Goal: Information Seeking & Learning: Check status

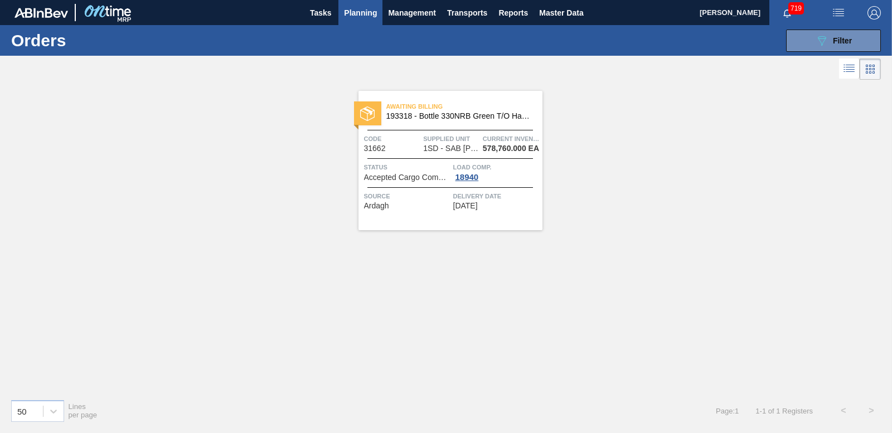
click at [360, 11] on span "Planning" at bounding box center [360, 12] width 33 height 13
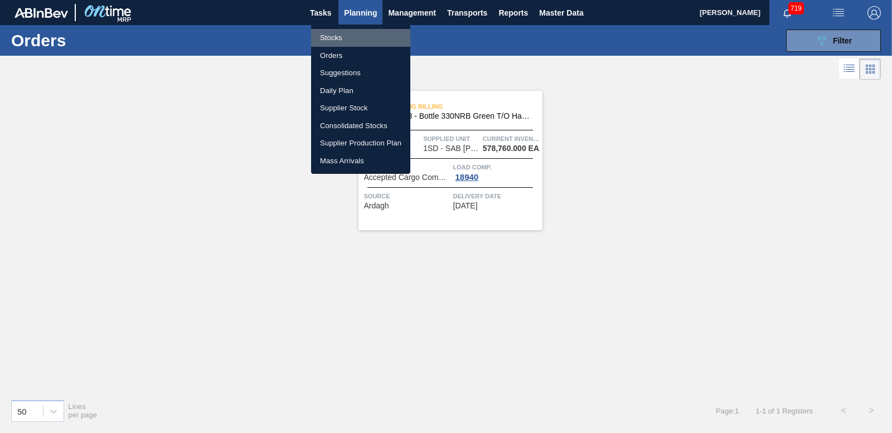
click at [333, 35] on li "Stocks" at bounding box center [360, 38] width 99 height 18
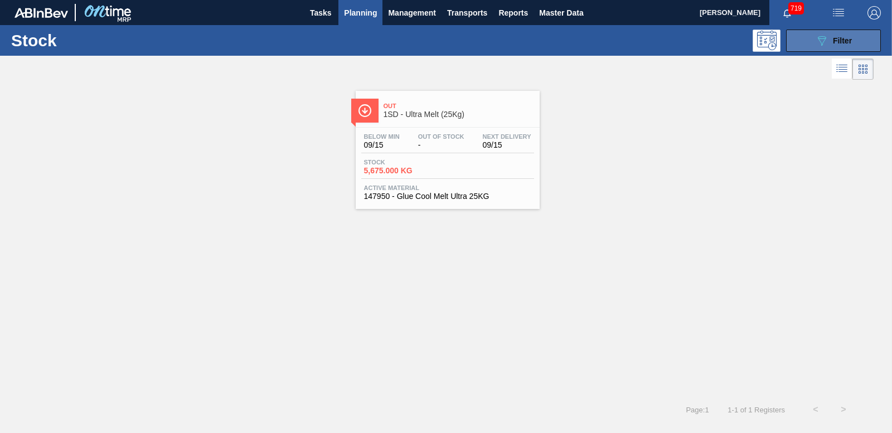
click at [802, 40] on button "089F7B8B-B2A5-4AFE-B5C0-19BA573D28AC Filter" at bounding box center [833, 41] width 95 height 22
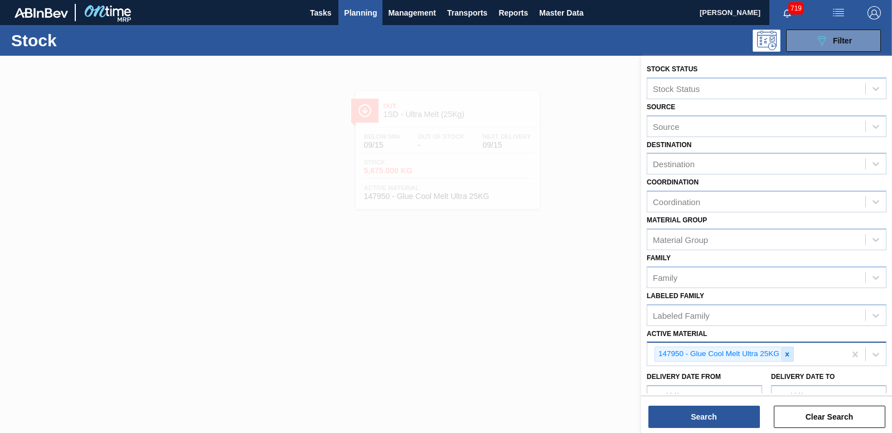
click at [786, 352] on icon at bounding box center [787, 355] width 8 height 8
paste Material "283653"
type Material "283653"
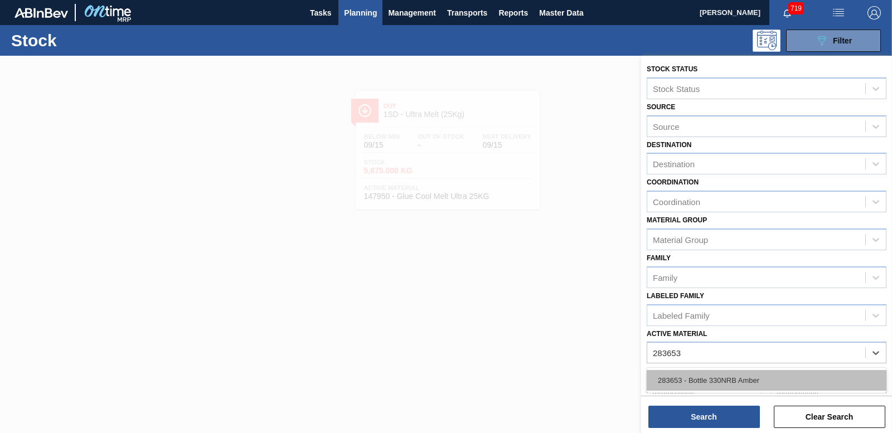
click at [769, 380] on div "283653 - Bottle 330NRB Amber" at bounding box center [767, 380] width 240 height 21
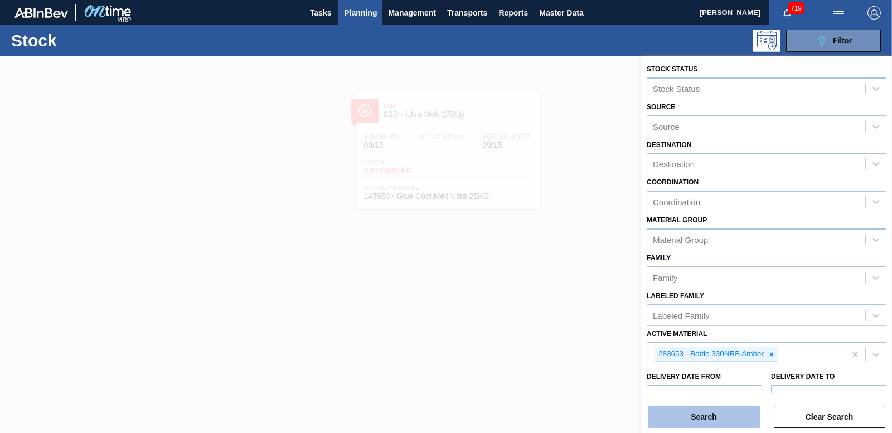
click at [714, 415] on button "Search" at bounding box center [704, 417] width 112 height 22
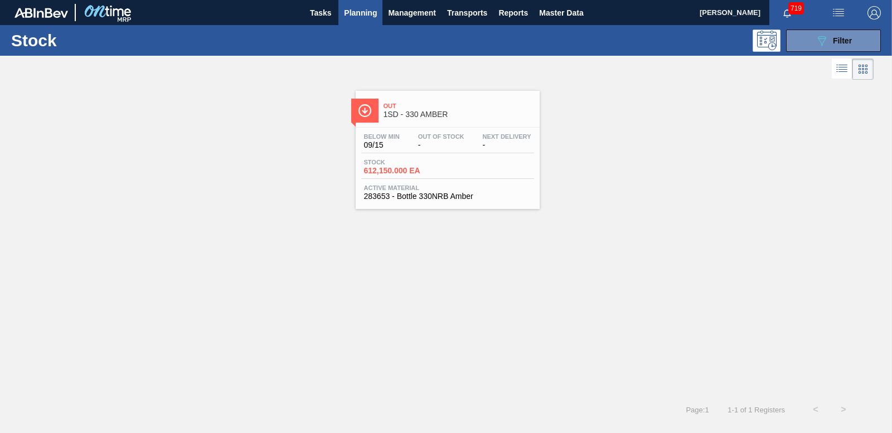
click at [379, 168] on span "612,150.000 EA" at bounding box center [403, 171] width 78 height 8
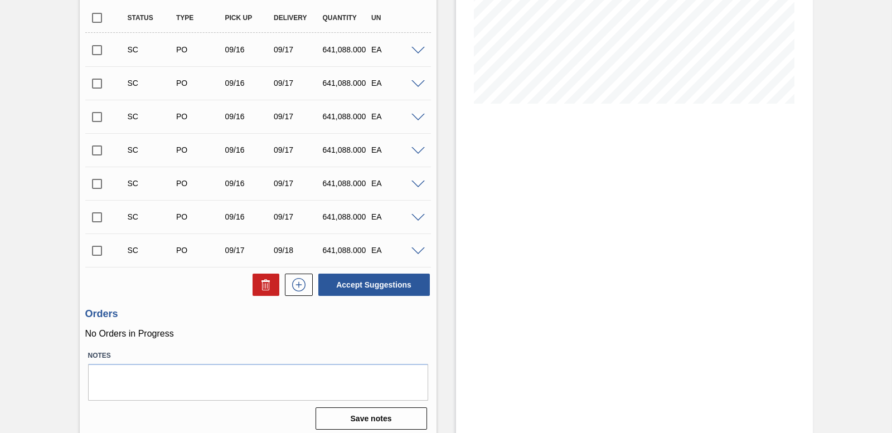
scroll to position [229, 0]
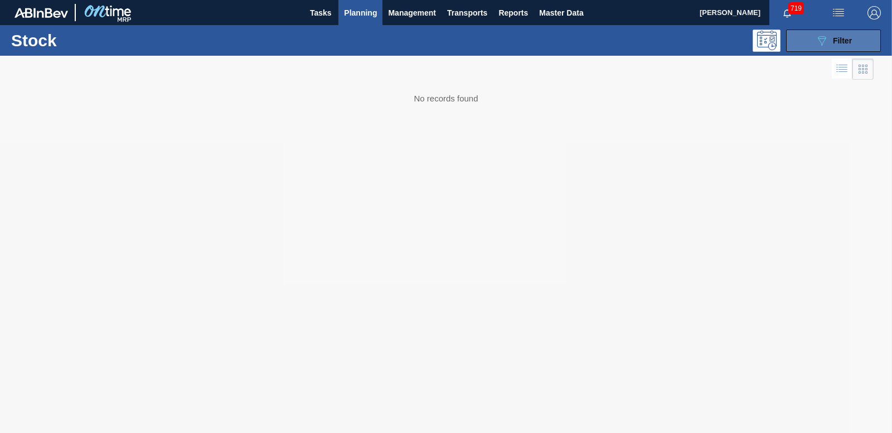
click at [810, 35] on button "089F7B8B-B2A5-4AFE-B5C0-19BA573D28AC Filter" at bounding box center [833, 41] width 95 height 22
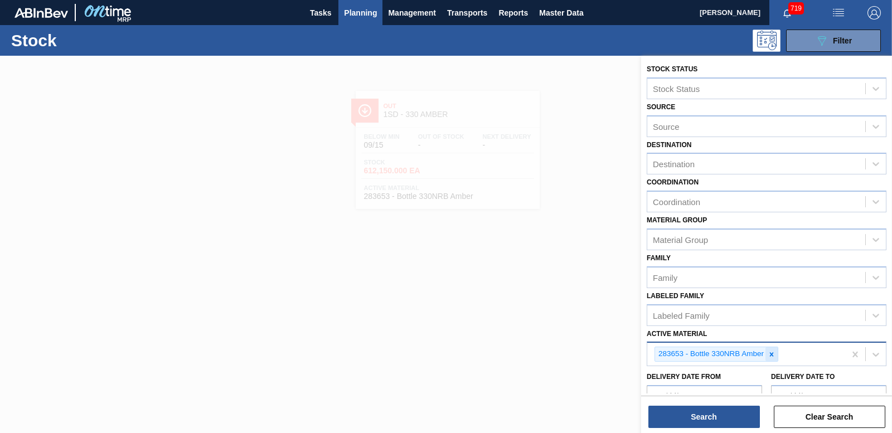
click at [772, 356] on icon at bounding box center [772, 355] width 8 height 8
paste Material "278198"
type Material "278198"
click at [741, 384] on div "278198 - Shrinkfilm Print NRB Fly Fish Lem (2020)" at bounding box center [767, 380] width 240 height 21
click at [721, 430] on div "Stock Status Stock Status Source Source Destination Destination Coordination Co…" at bounding box center [766, 246] width 251 height 380
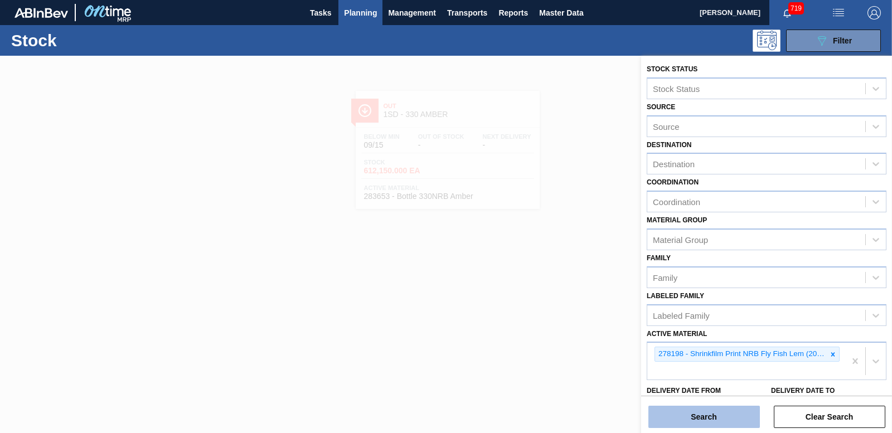
click at [717, 421] on button "Search" at bounding box center [704, 417] width 112 height 22
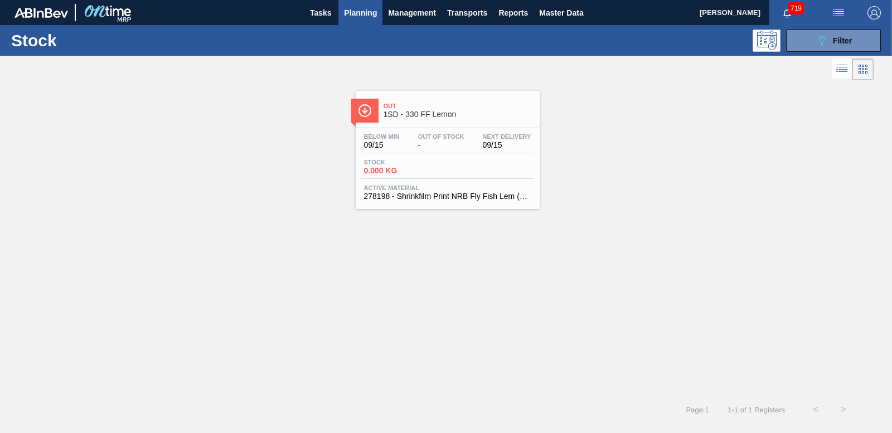
click at [374, 169] on span "0.000 KG" at bounding box center [403, 171] width 78 height 8
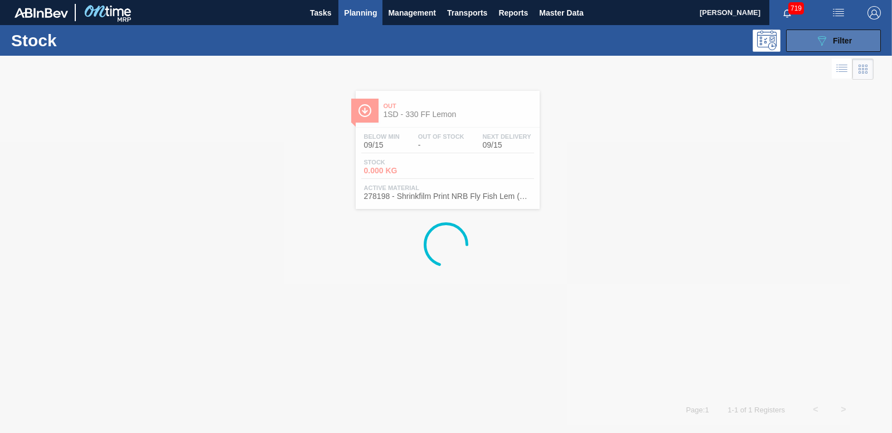
click at [825, 41] on icon "089F7B8B-B2A5-4AFE-B5C0-19BA573D28AC" at bounding box center [821, 40] width 13 height 13
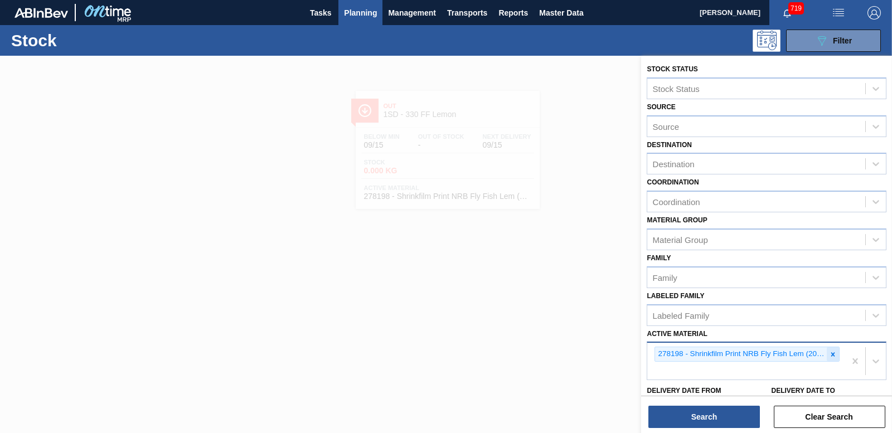
click at [829, 354] on icon at bounding box center [833, 355] width 8 height 8
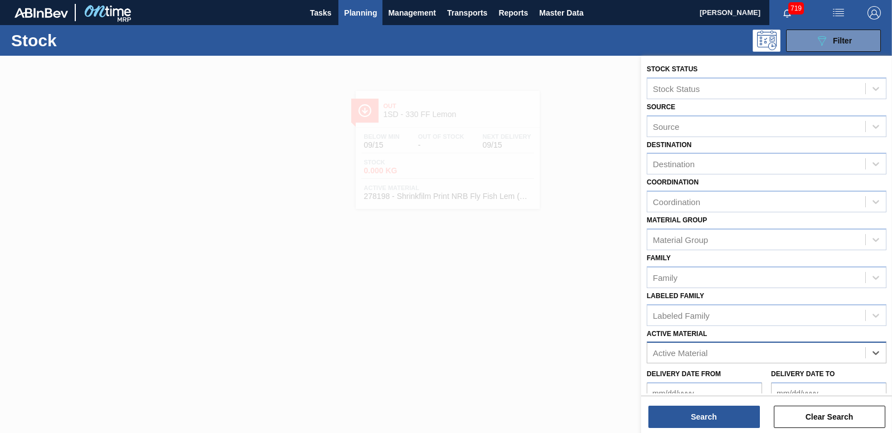
paste Material "285183"
type Material "285183"
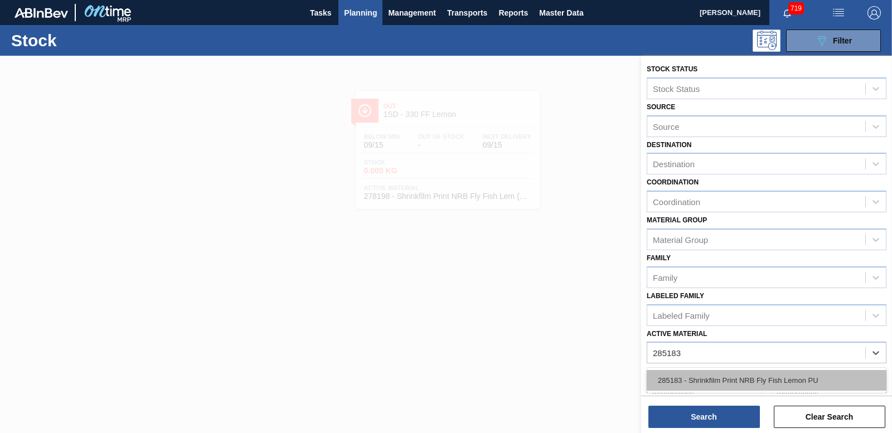
click at [759, 391] on div "285183 - Shrinkfilm Print NRB Fly Fish Lemon PU" at bounding box center [767, 380] width 240 height 25
click at [758, 387] on div "285183 - Shrinkfilm Print NRB Fly Fish Lemon PU" at bounding box center [767, 380] width 240 height 21
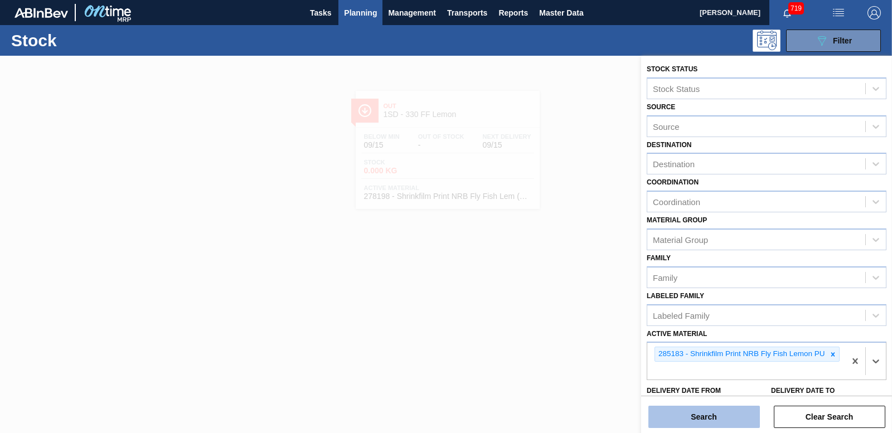
click at [716, 421] on button "Search" at bounding box center [704, 417] width 112 height 22
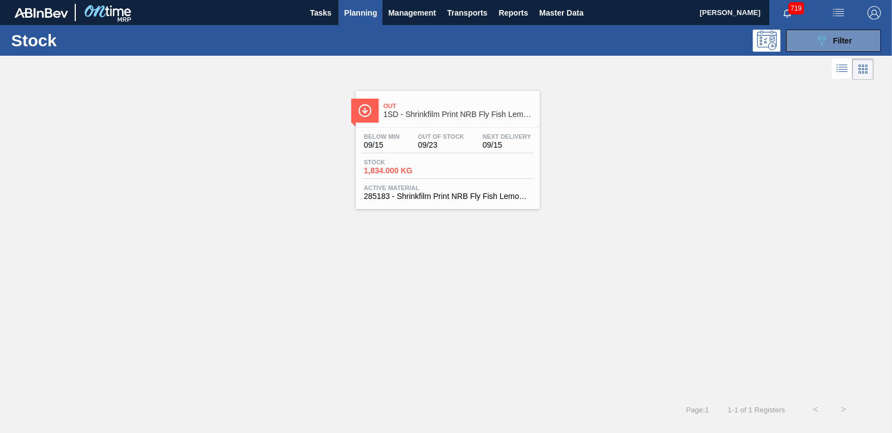
click at [402, 167] on span "1,834.000 KG" at bounding box center [403, 171] width 78 height 8
